Goal: Task Accomplishment & Management: Manage account settings

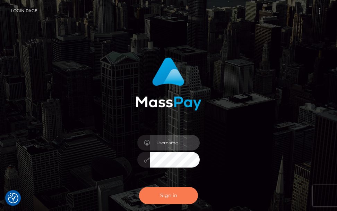
type input "terry.cope2"
click at [158, 192] on button "Sign in" at bounding box center [168, 195] width 59 height 17
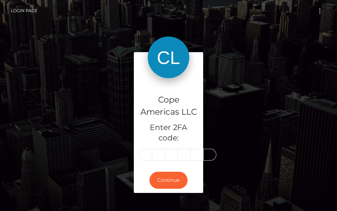
type input "1"
type input "3"
type input "6"
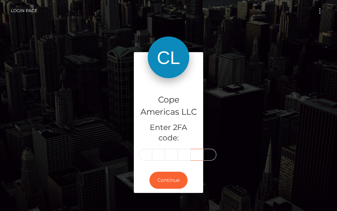
type input "1"
type input "8"
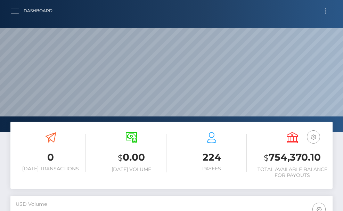
scroll to position [123, 156]
click at [324, 12] on button "Toggle navigation" at bounding box center [325, 10] width 13 height 9
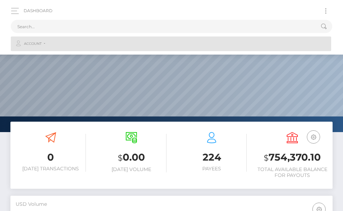
click at [46, 43] on link "Account" at bounding box center [171, 43] width 320 height 15
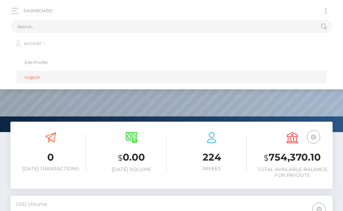
click at [32, 76] on link "Logout" at bounding box center [171, 76] width 310 height 13
